Goal: Task Accomplishment & Management: Manage account settings

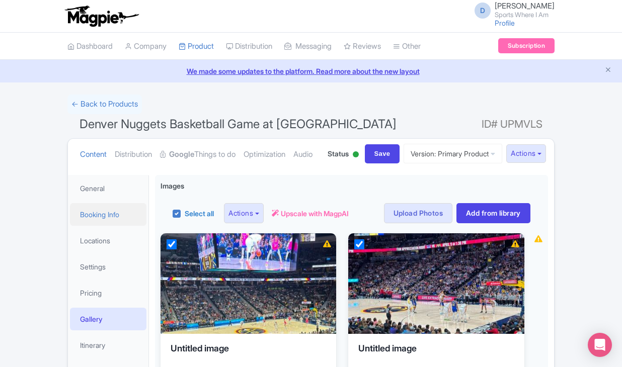
scroll to position [50, 0]
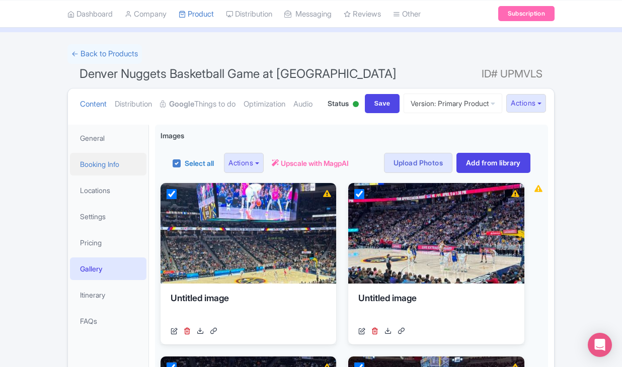
click at [101, 176] on link "Booking Info" at bounding box center [108, 164] width 76 height 23
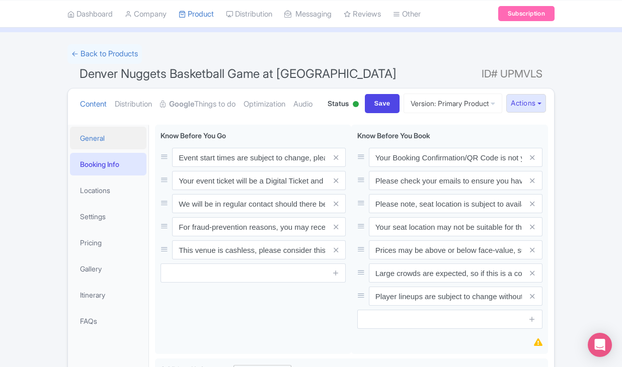
click at [104, 149] on link "General" at bounding box center [108, 138] width 76 height 23
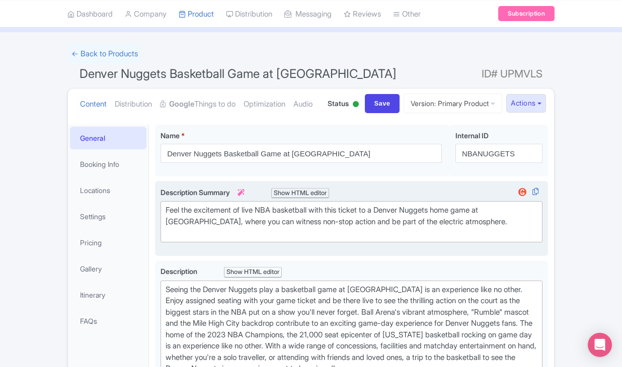
click at [268, 239] on div "Feel the excitement of live NBA basketball with this ticket to a Denver Nuggets…" at bounding box center [351, 222] width 372 height 34
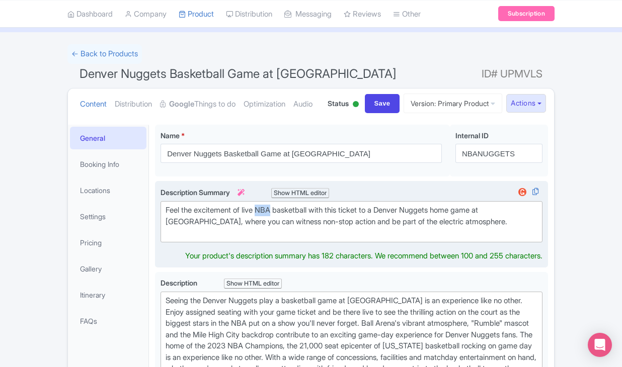
click at [268, 239] on div "Feel the excitement of live NBA basketball with this ticket to a Denver Nuggets…" at bounding box center [351, 222] width 372 height 34
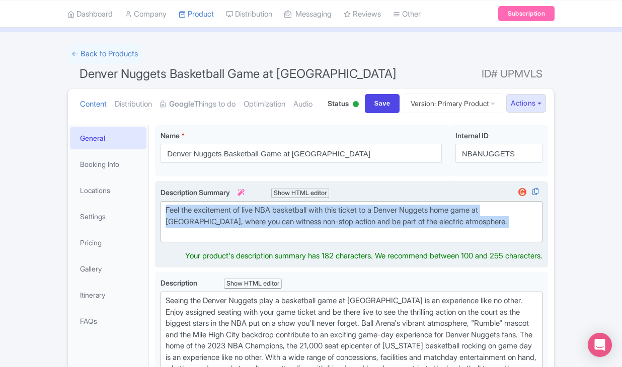
click at [268, 239] on div "Feel the excitement of live NBA basketball with this ticket to a Denver Nuggets…" at bounding box center [351, 222] width 372 height 34
type trix-editor "<div>Feel the excitement of live NBA basketball with this ticket to a Denver Nu…"
copy div "Feel the excitement of live NBA basketball with this ticket to a Denver Nuggets…"
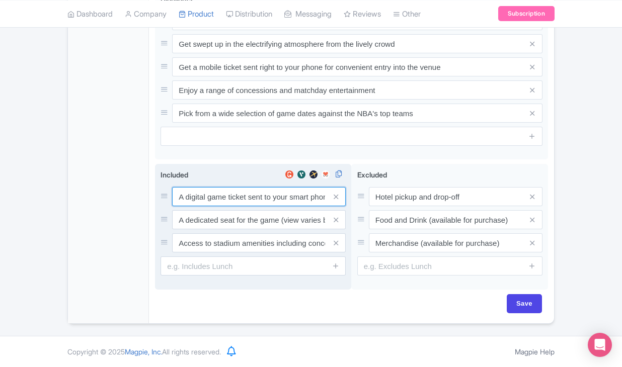
click at [209, 199] on input "A digital game ticket sent to your smart phone" at bounding box center [259, 196] width 174 height 19
click at [209, 199] on input "A digital game ticket sent to your smart phone" at bounding box center [259, 197] width 174 height 19
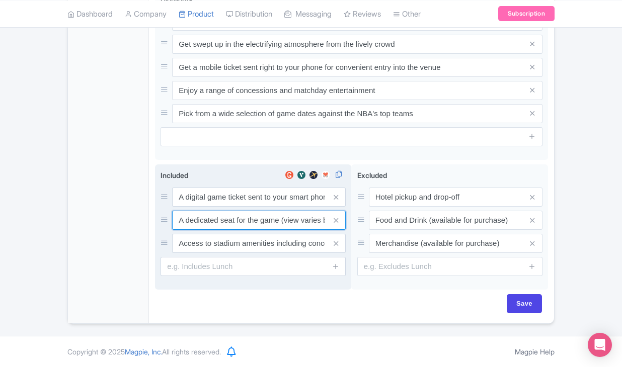
click at [235, 207] on input "A dedicated seat for the game (view varies by seat category)" at bounding box center [259, 197] width 174 height 19
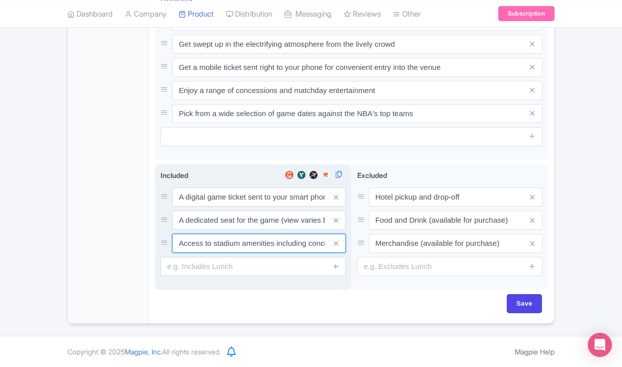
click at [257, 207] on input "Access to stadium amenities including concessions and matchday activations" at bounding box center [259, 197] width 174 height 19
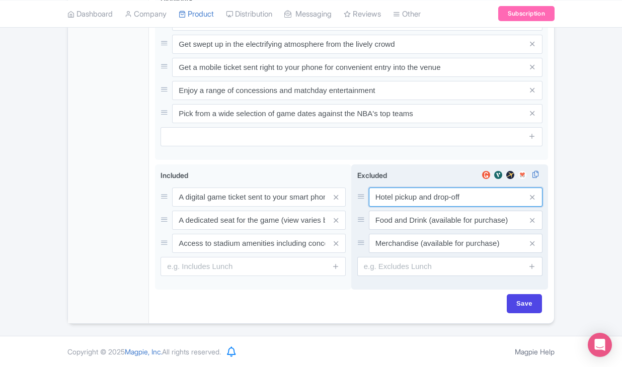
click at [417, 199] on input "Hotel pickup and drop-off" at bounding box center [456, 197] width 174 height 19
click at [422, 207] on input "Food and Drink (available for purchase)" at bounding box center [456, 197] width 174 height 19
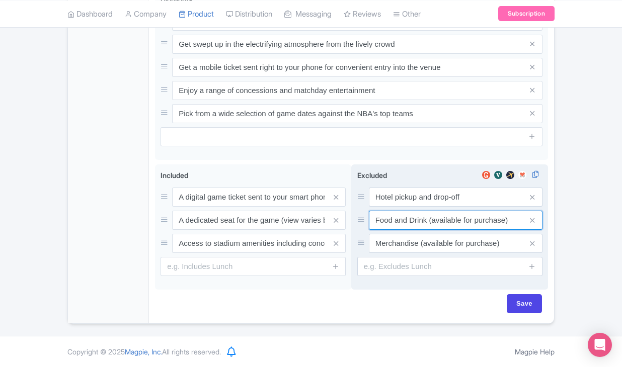
click at [422, 207] on input "Food and Drink (available for purchase)" at bounding box center [456, 197] width 174 height 19
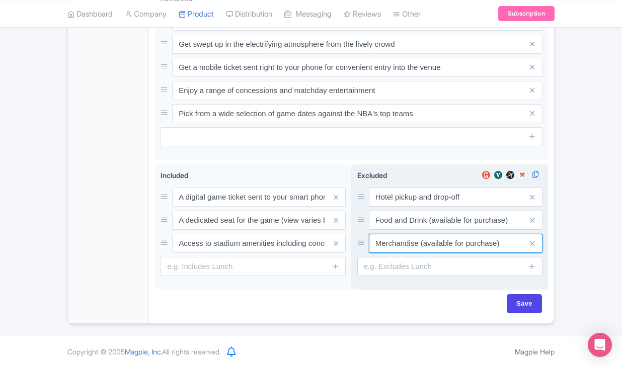
click at [408, 207] on input "Merchandise (available for purchase)" at bounding box center [456, 197] width 174 height 19
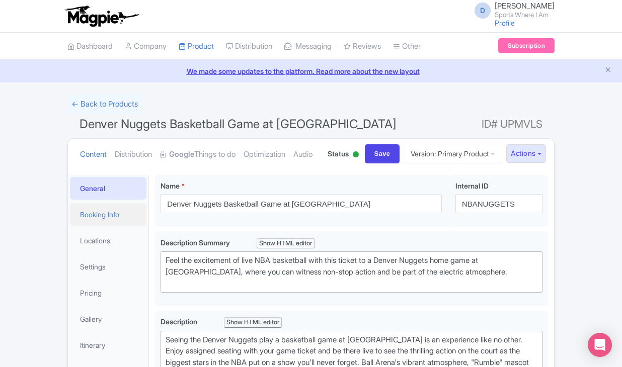
scroll to position [0, 0]
click at [121, 226] on link "Booking Info" at bounding box center [108, 214] width 76 height 23
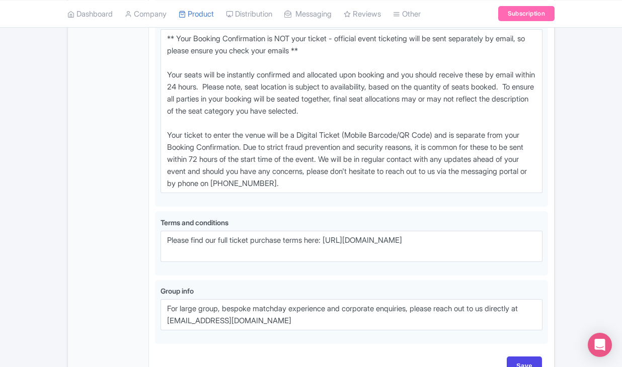
scroll to position [751, 0]
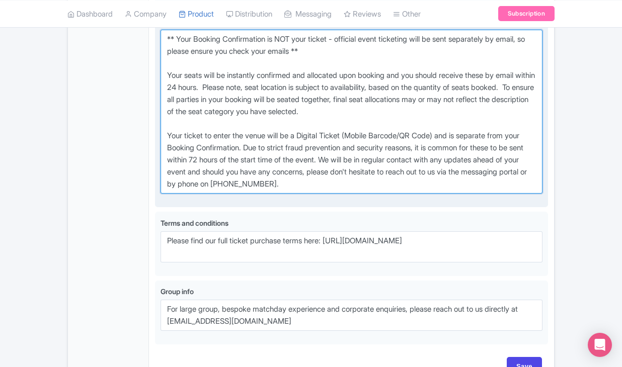
drag, startPoint x: 165, startPoint y: 94, endPoint x: 384, endPoint y: 236, distance: 261.3
click at [384, 194] on textarea "** Your Booking Confirmation is NOT your ticket - official event ticketing will…" at bounding box center [351, 112] width 382 height 164
